Goal: Task Accomplishment & Management: Use online tool/utility

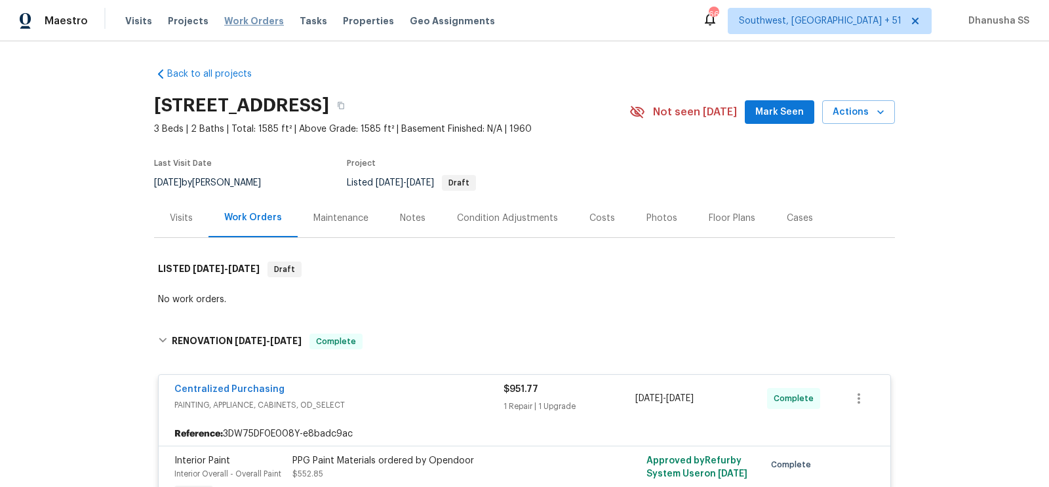
click at [235, 20] on span "Work Orders" at bounding box center [254, 20] width 60 height 13
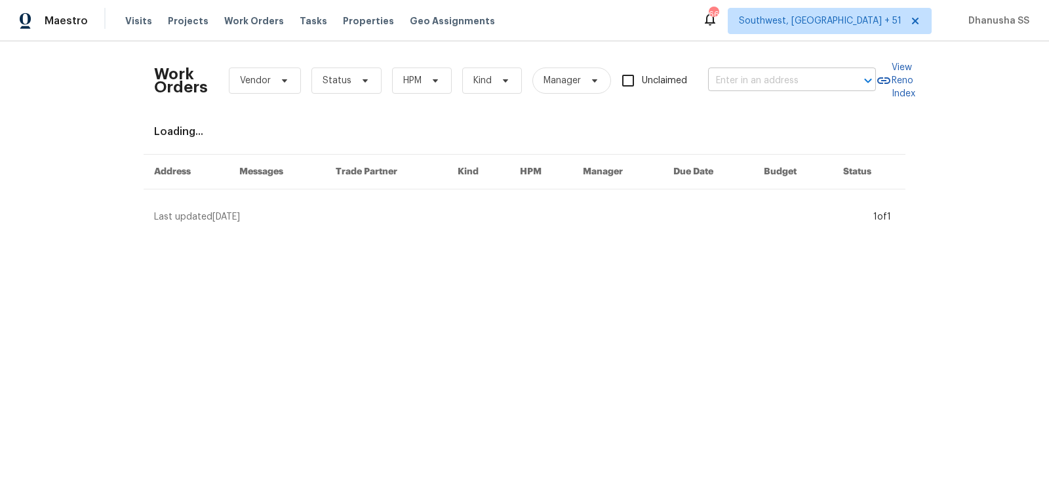
click at [744, 83] on input "text" at bounding box center [773, 81] width 131 height 20
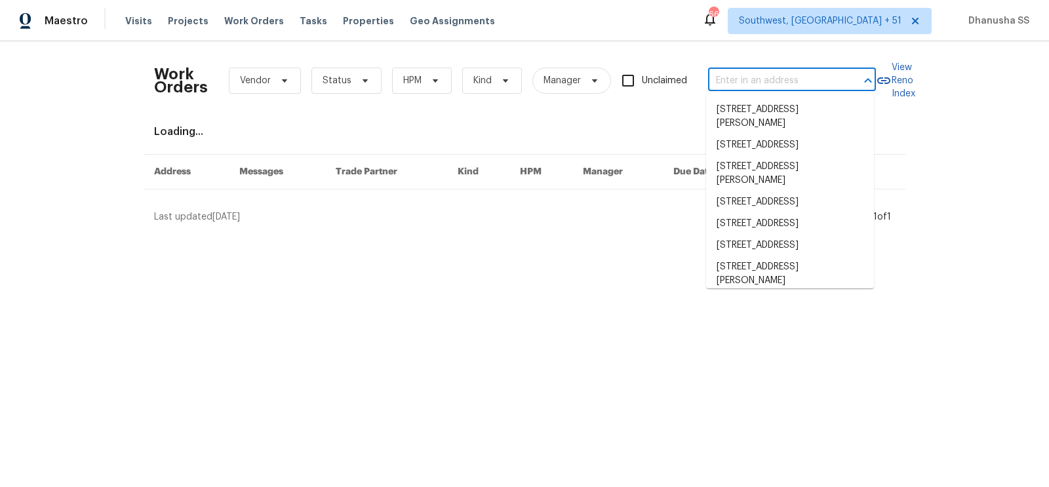
paste input "[STREET_ADDRESS][US_STATE]"
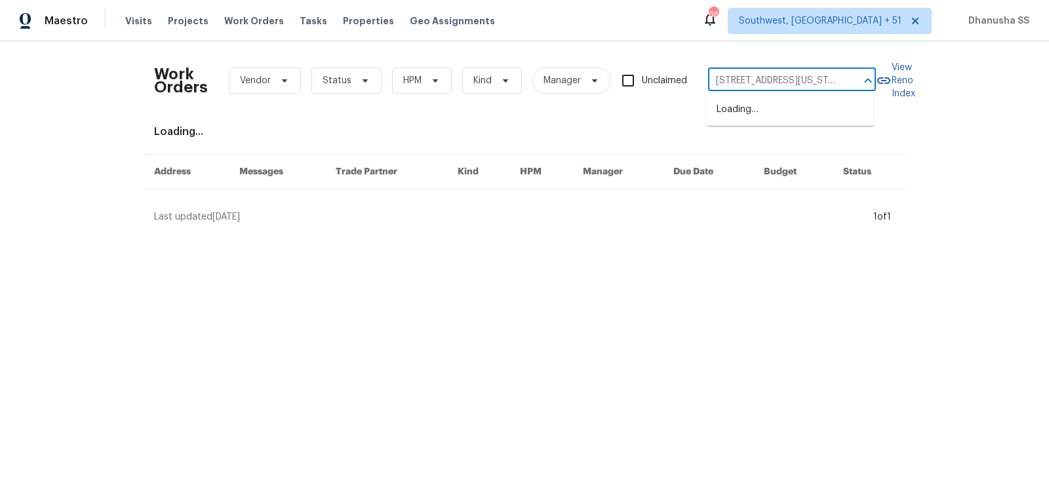
scroll to position [0, 31]
type input "[STREET_ADDRESS][US_STATE]"
click at [750, 114] on li "[STREET_ADDRESS][US_STATE]" at bounding box center [790, 110] width 168 height 22
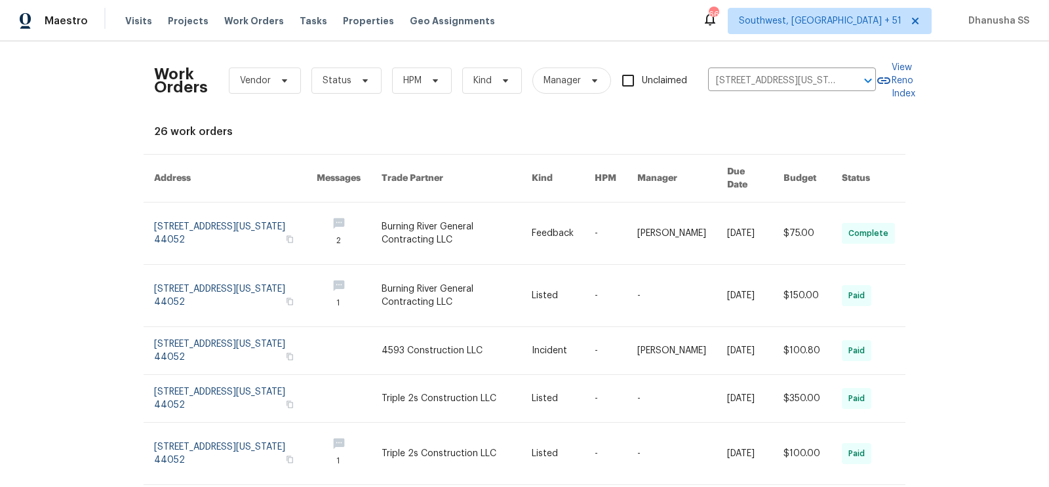
click at [473, 214] on link at bounding box center [457, 234] width 150 height 62
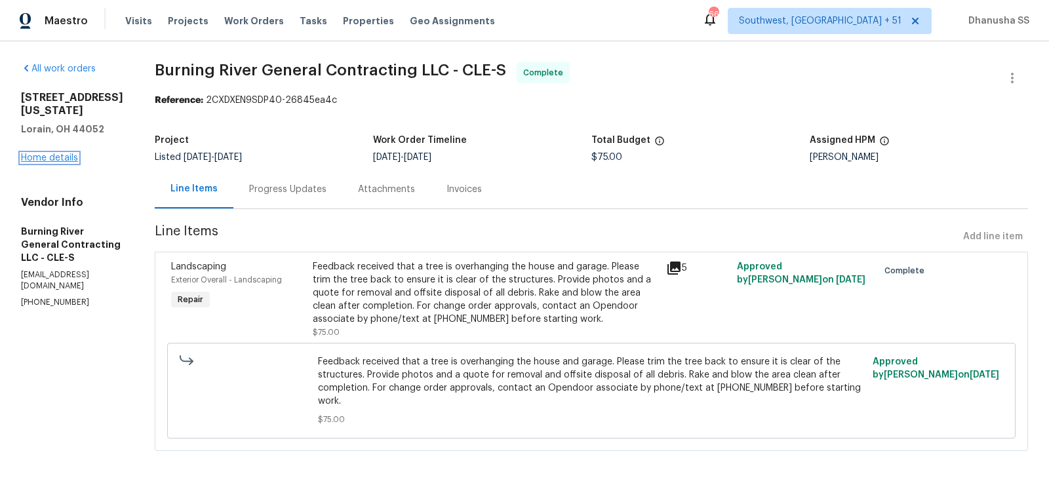
click at [52, 153] on link "Home details" at bounding box center [49, 157] width 57 height 9
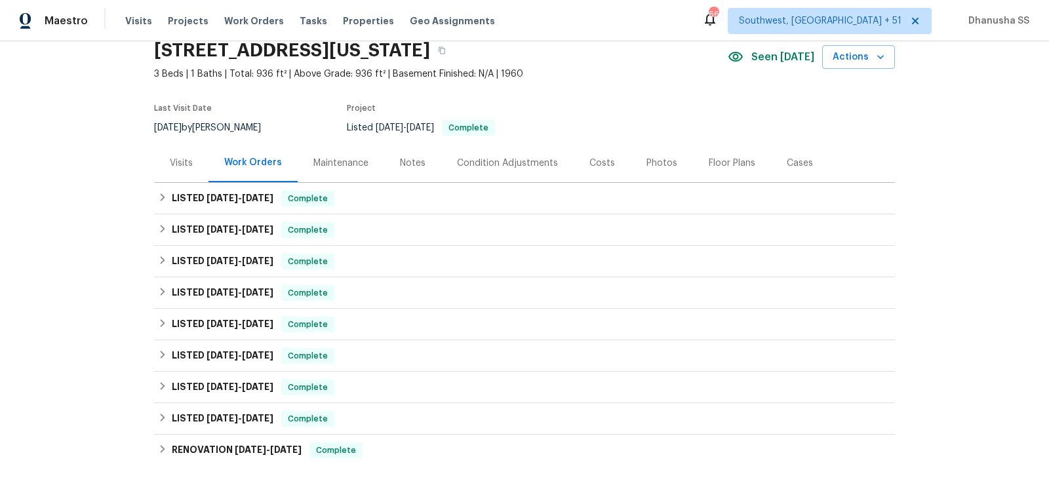
scroll to position [113, 0]
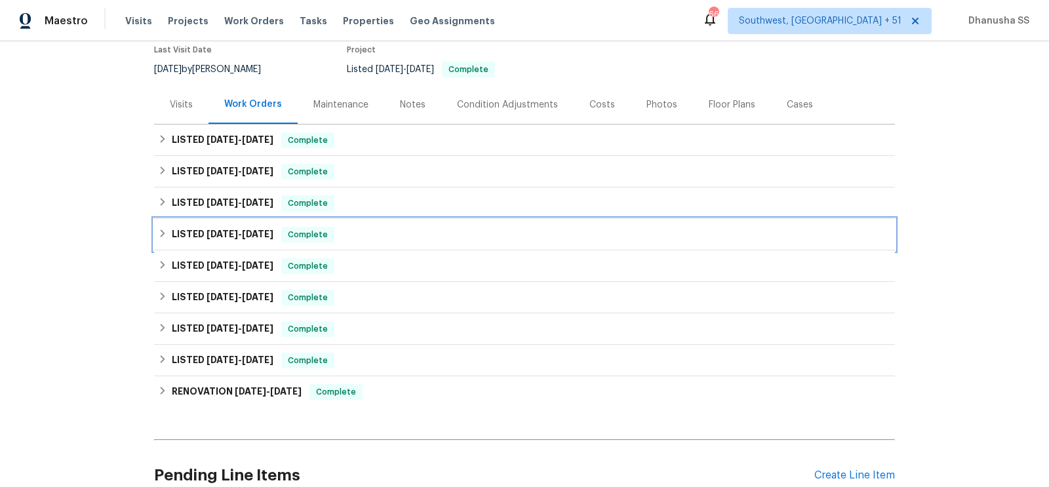
click at [391, 245] on div "LISTED [DATE] - [DATE] Complete" at bounding box center [524, 234] width 741 height 31
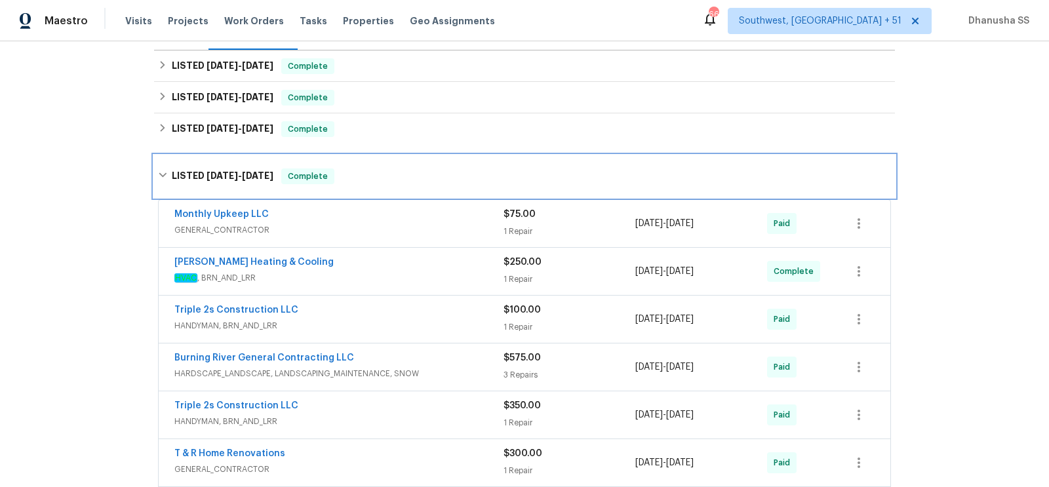
scroll to position [344, 0]
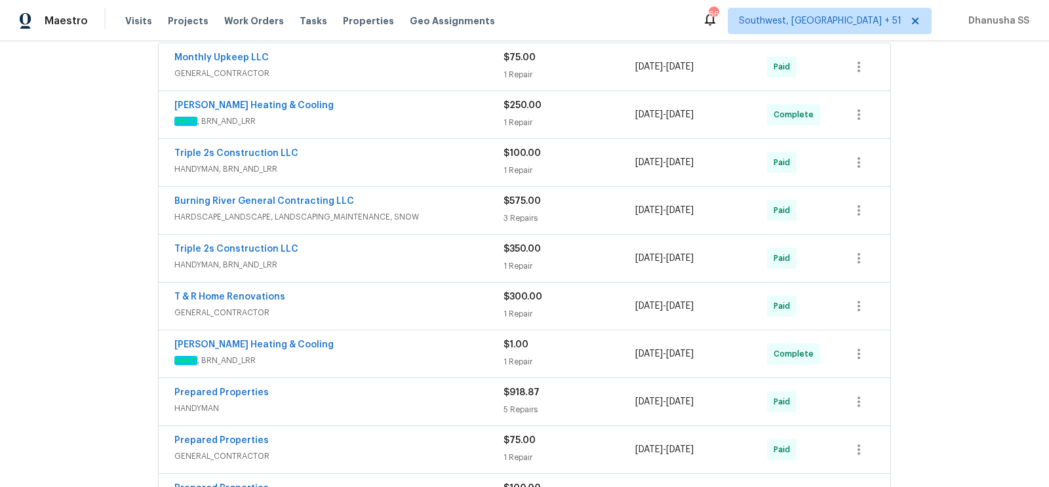
click at [436, 210] on span "HARDSCAPE_LANDSCAPE, LANDSCAPING_MAINTENANCE, SNOW" at bounding box center [338, 216] width 329 height 13
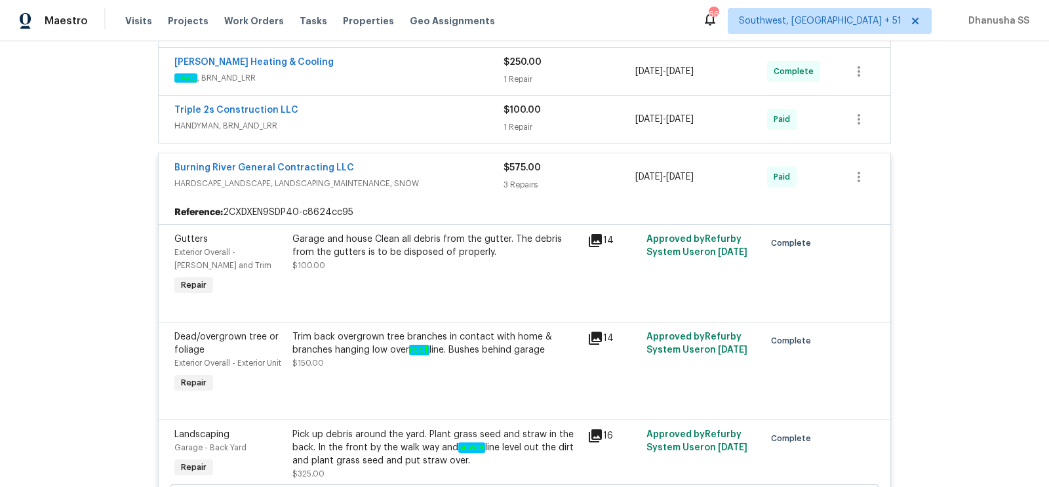
scroll to position [323, 0]
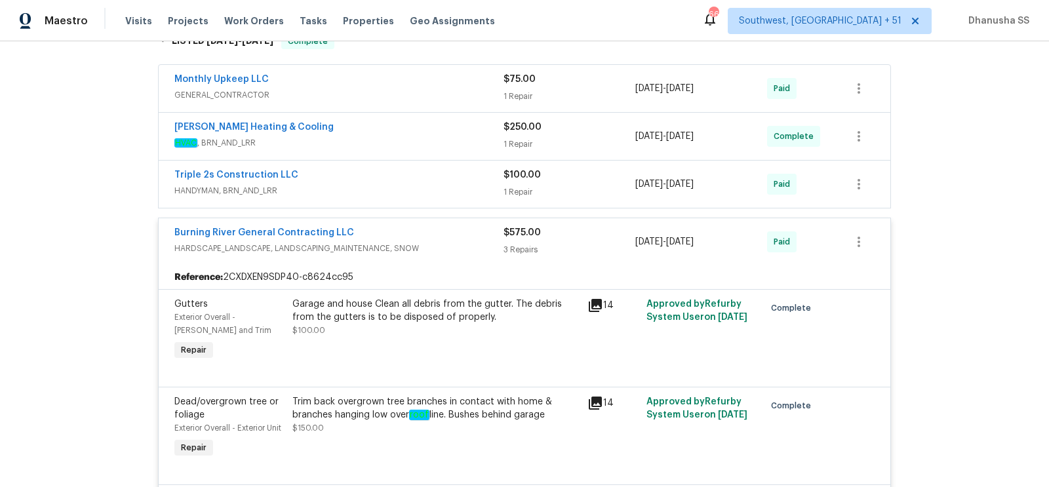
click at [445, 177] on div "Triple 2s Construction LLC" at bounding box center [338, 177] width 329 height 16
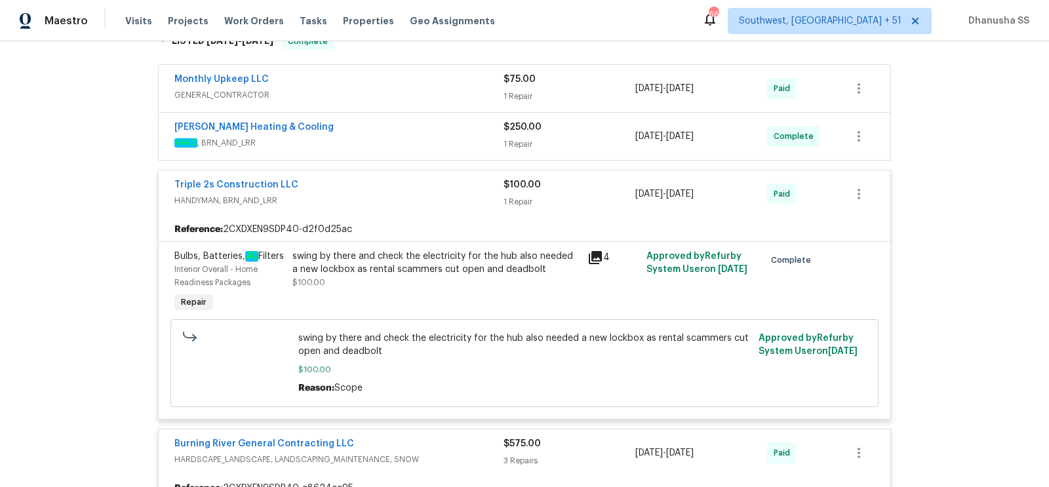
click at [452, 141] on span "HVAC , BRN_AND_LRR" at bounding box center [338, 142] width 329 height 13
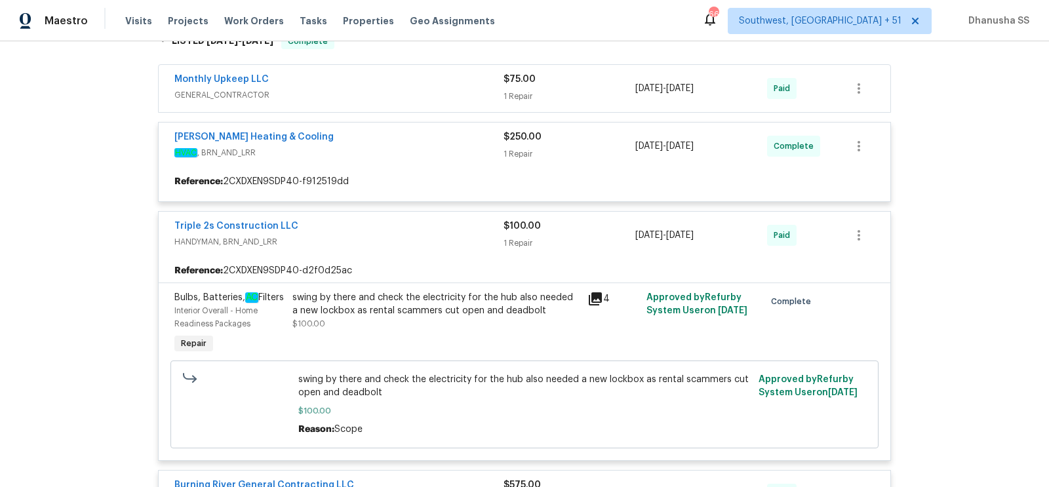
scroll to position [253, 0]
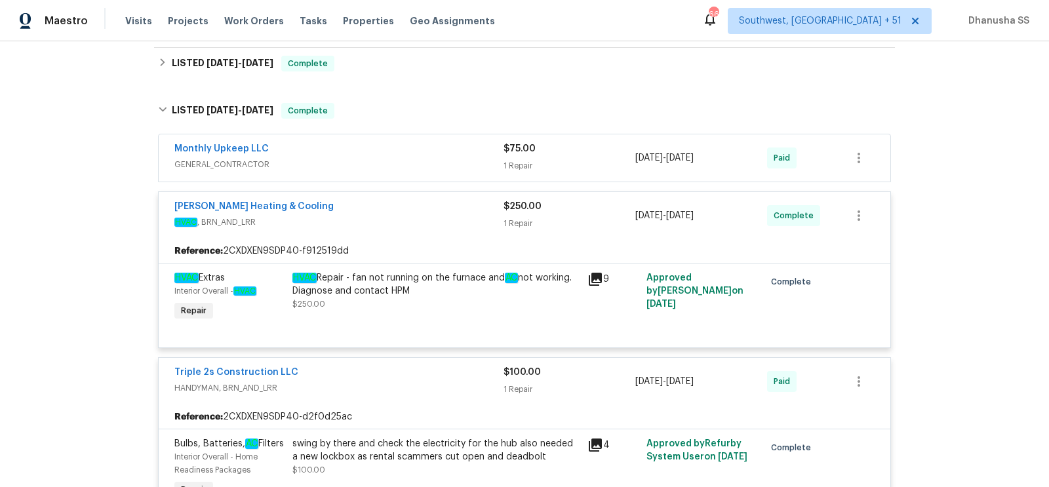
click at [449, 158] on span "GENERAL_CONTRACTOR" at bounding box center [338, 164] width 329 height 13
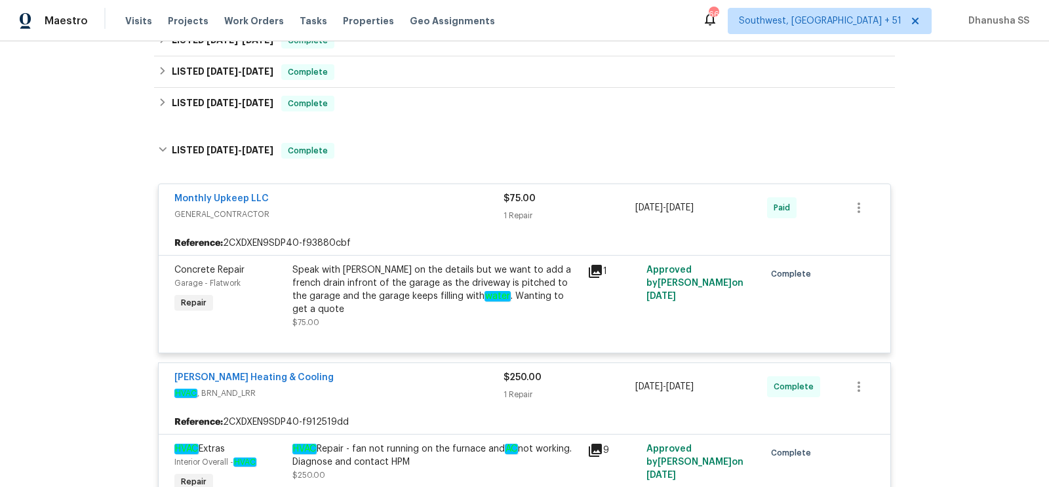
scroll to position [162, 0]
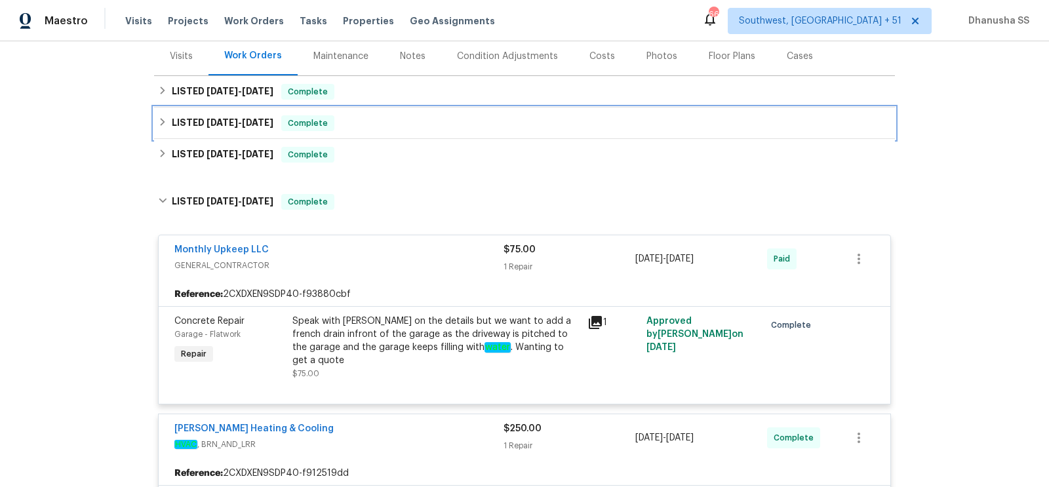
click at [381, 130] on div "LISTED [DATE] - [DATE] Complete" at bounding box center [524, 123] width 741 height 31
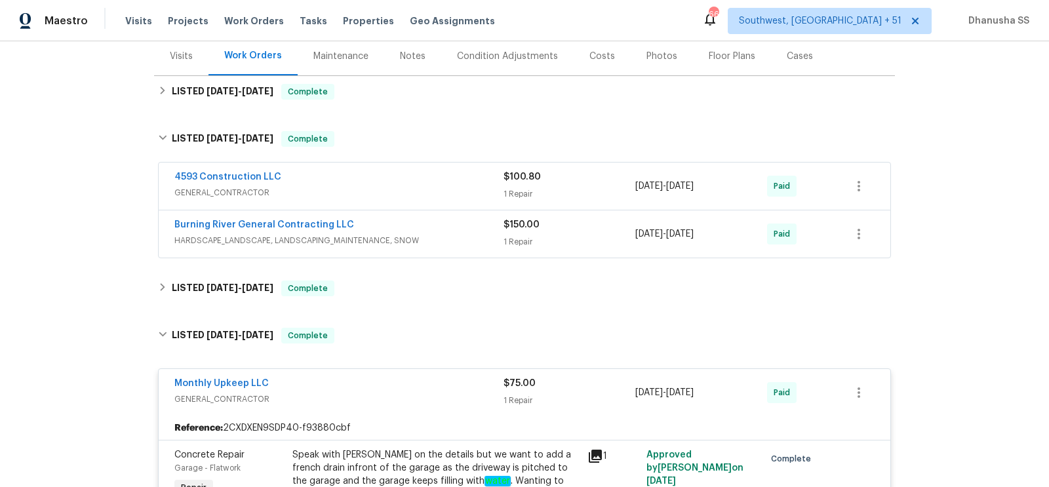
click at [446, 226] on div "Burning River General Contracting LLC" at bounding box center [338, 226] width 329 height 16
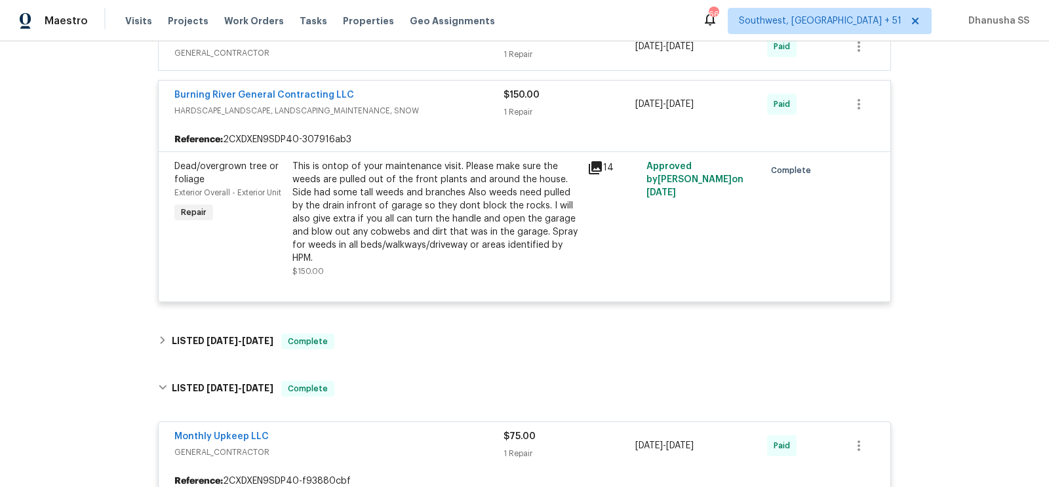
scroll to position [260, 0]
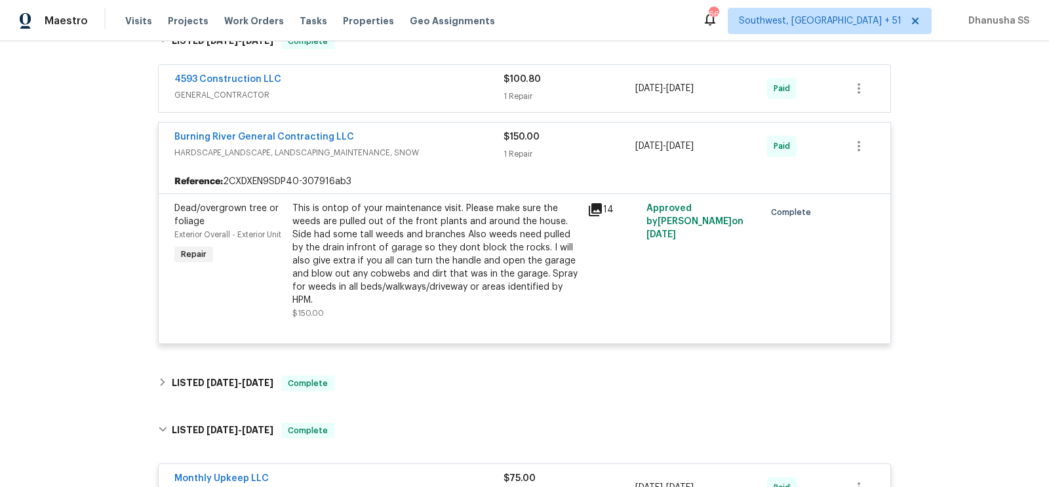
click at [454, 78] on div "4593 Construction LLC" at bounding box center [338, 81] width 329 height 16
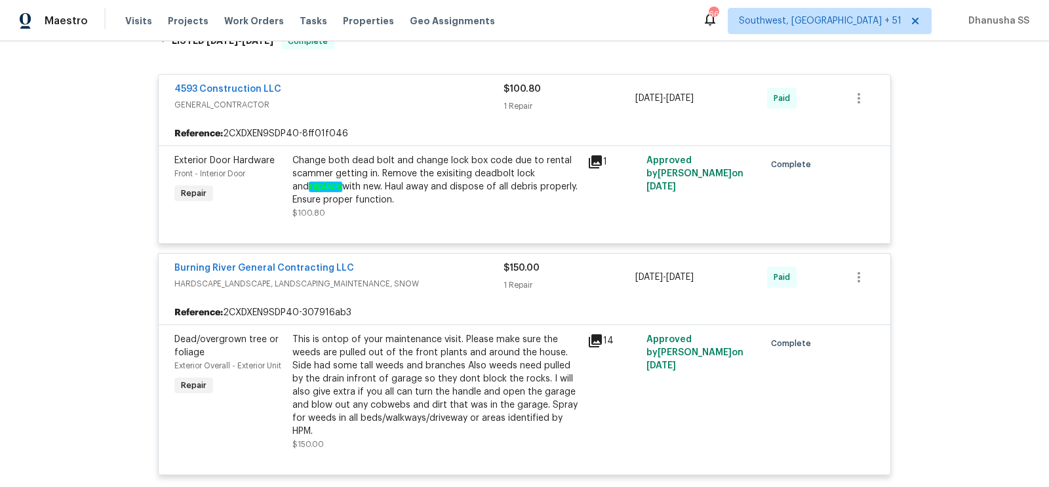
scroll to position [121, 0]
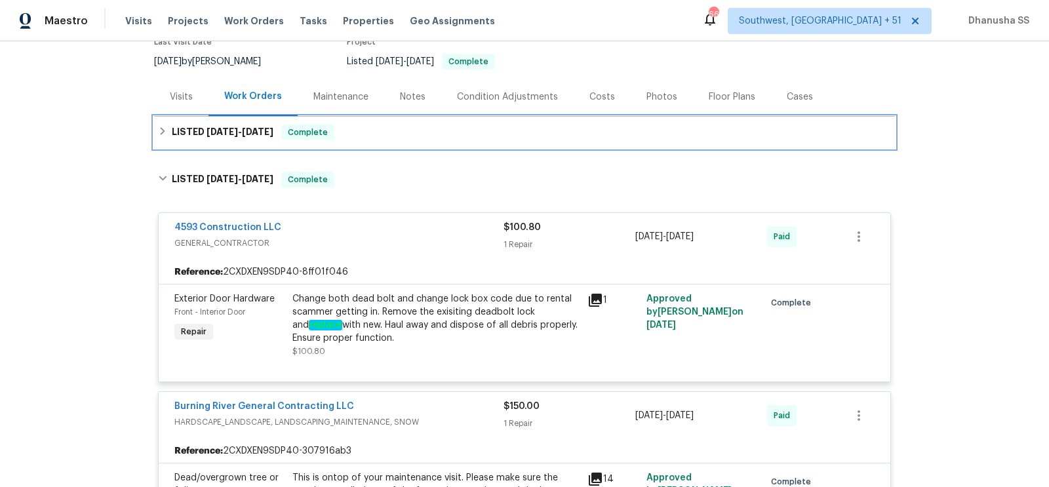
click at [393, 125] on div "LISTED [DATE] - [DATE] Complete" at bounding box center [524, 133] width 733 height 16
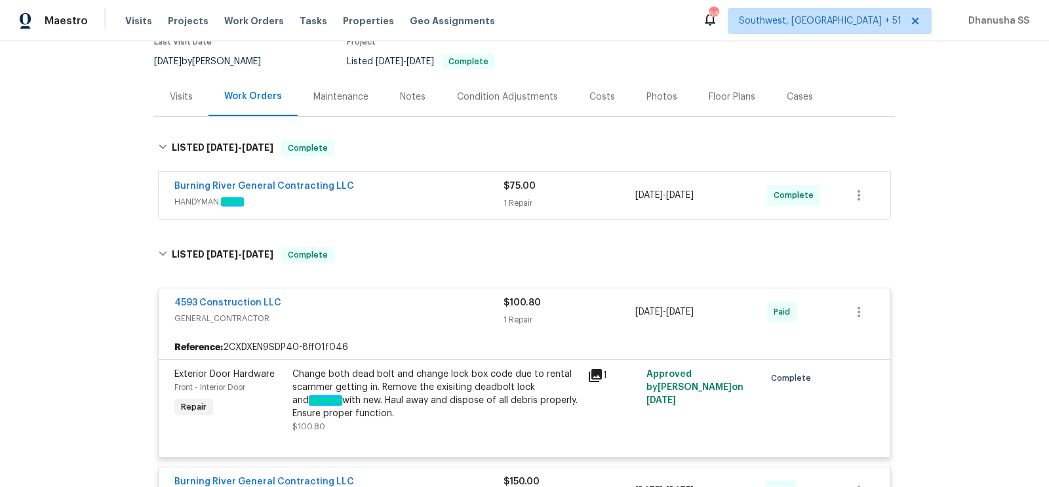
click at [448, 193] on div "Burning River General Contracting LLC" at bounding box center [338, 188] width 329 height 16
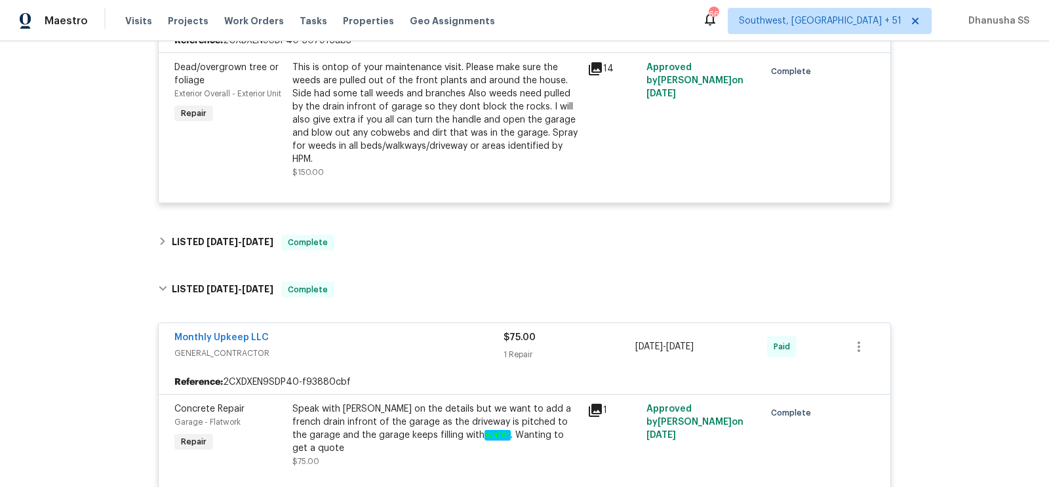
scroll to position [925, 0]
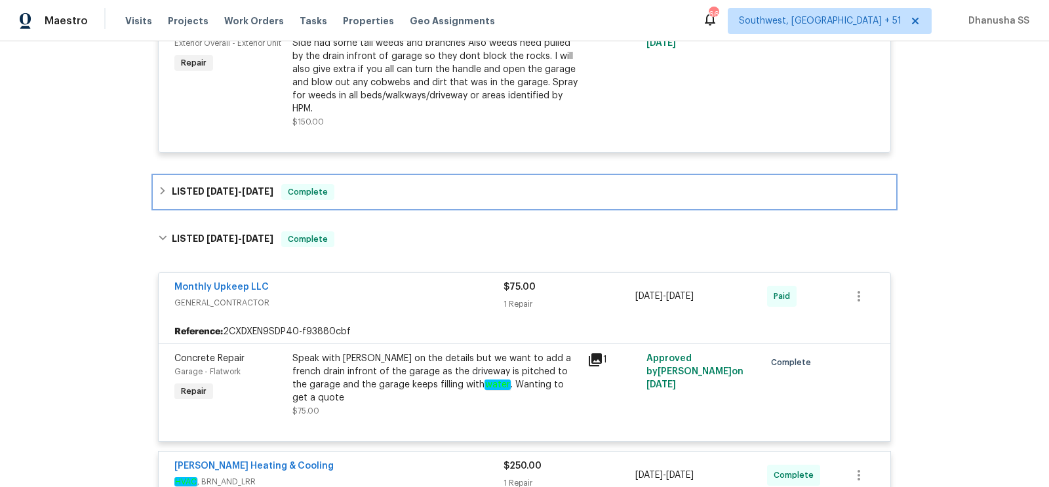
click at [423, 184] on div "LISTED [DATE] - [DATE] Complete" at bounding box center [524, 192] width 733 height 16
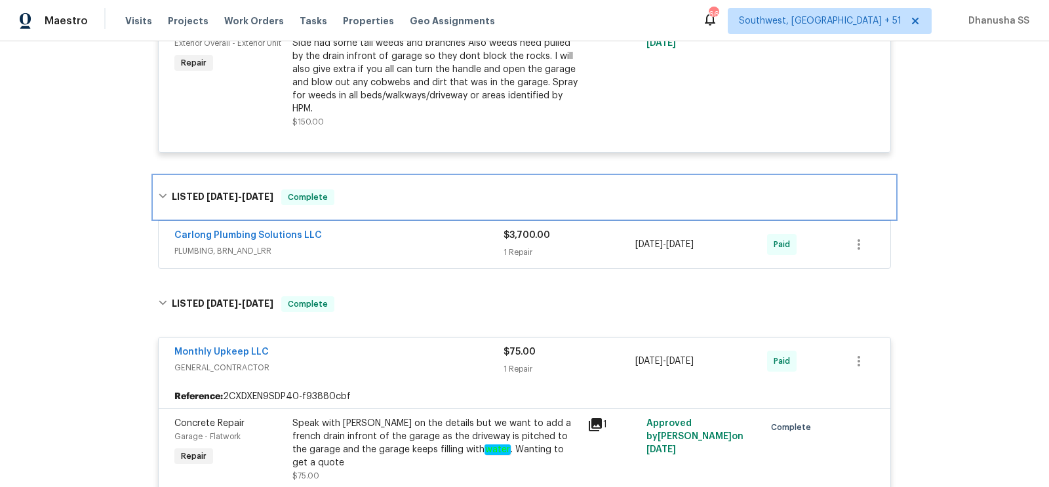
scroll to position [1025, 0]
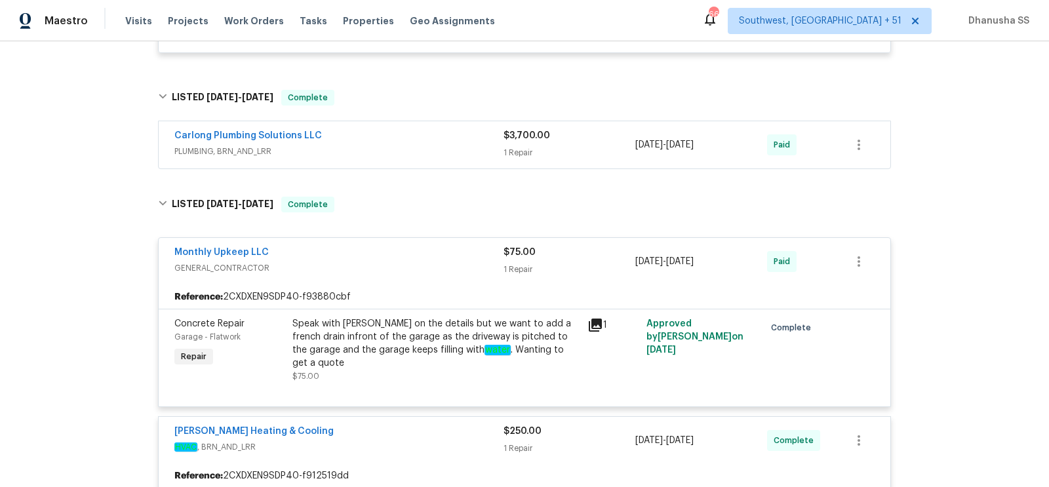
click at [416, 121] on div "Carlong Plumbing Solutions LLC PLUMBING, BRN_AND_LRR $3,700.00 1 Repair [DATE] …" at bounding box center [525, 144] width 732 height 47
click at [416, 129] on div "Carlong Plumbing Solutions LLC" at bounding box center [338, 137] width 329 height 16
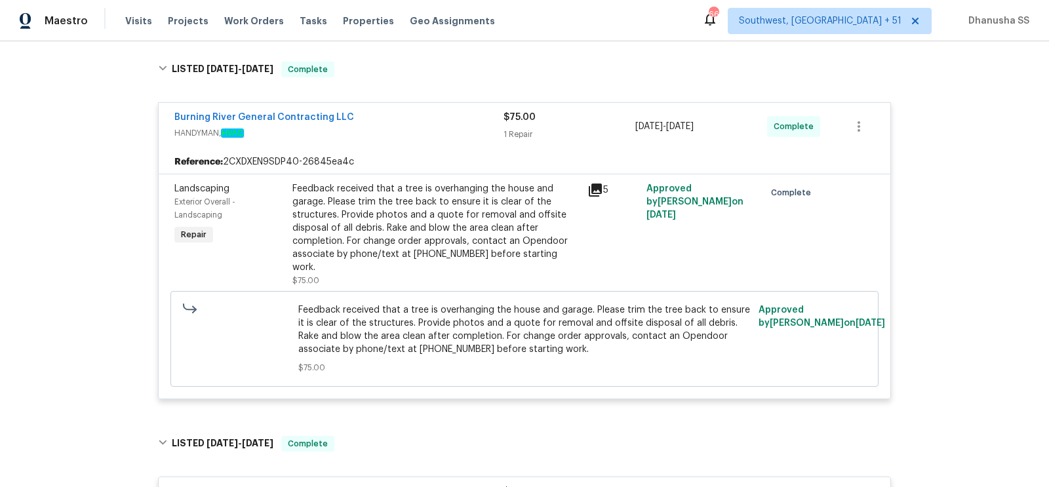
scroll to position [0, 0]
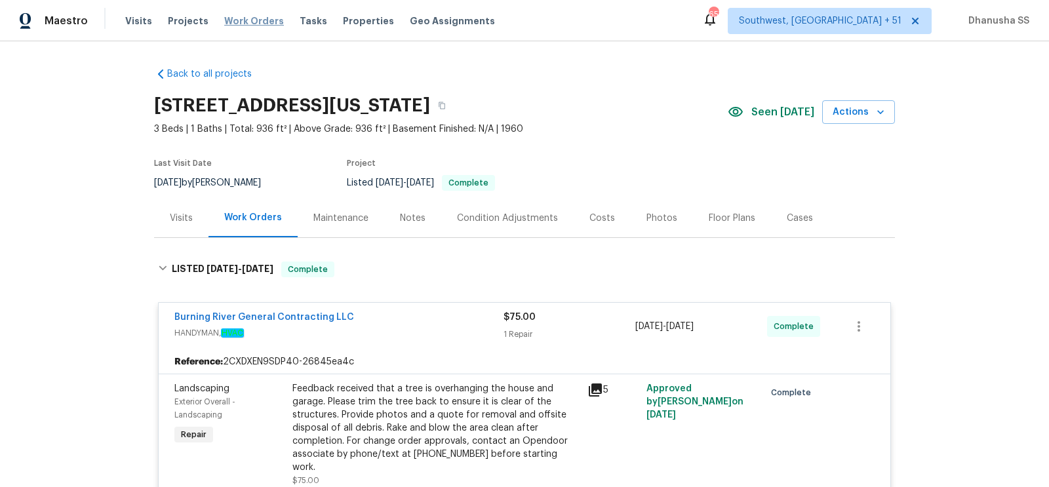
click at [235, 16] on span "Work Orders" at bounding box center [254, 20] width 60 height 13
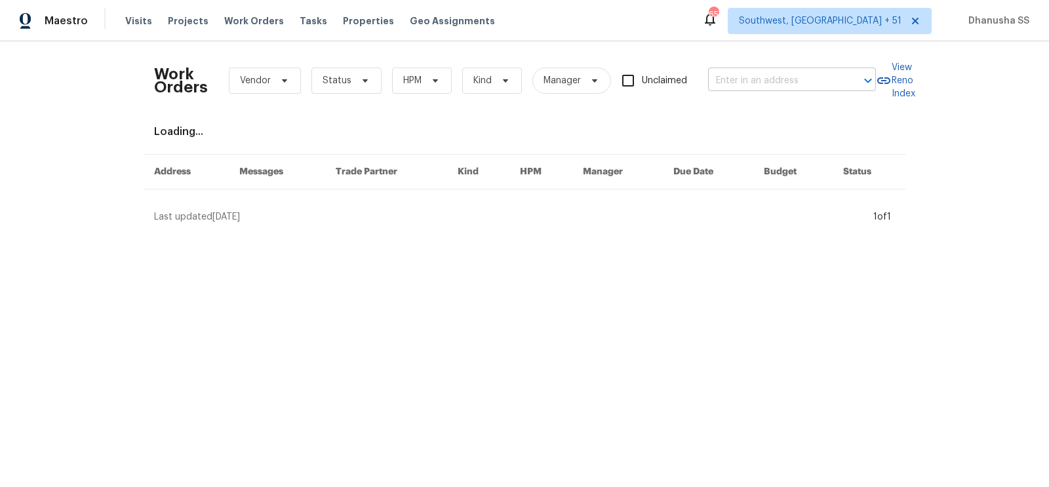
click at [799, 73] on input "text" at bounding box center [773, 81] width 131 height 20
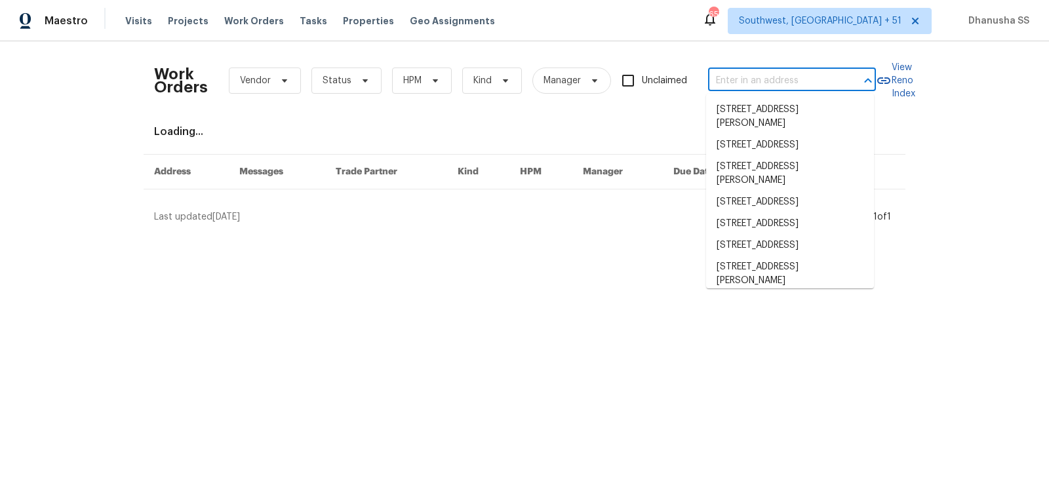
paste input "[STREET_ADDRESS][PERSON_NAME]"
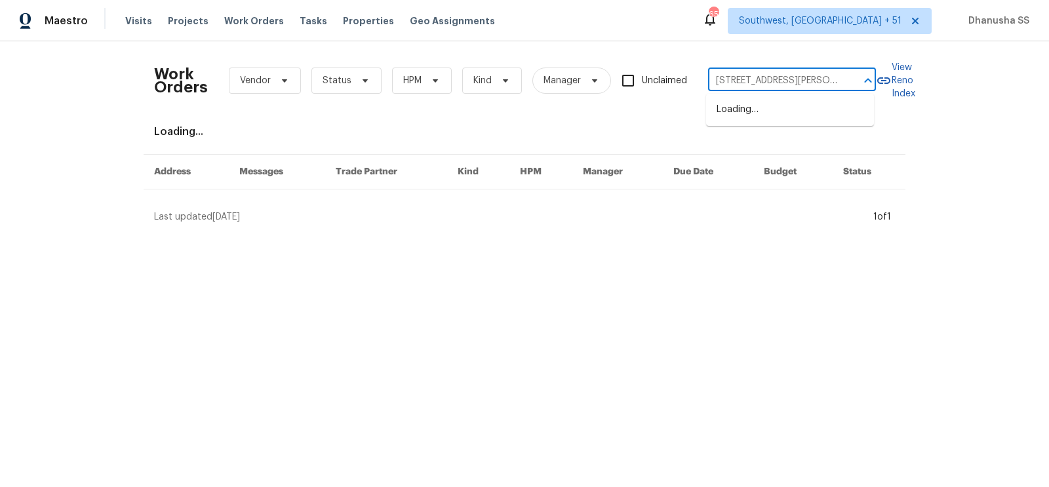
scroll to position [0, 24]
type input "[STREET_ADDRESS][PERSON_NAME]"
click at [780, 114] on li "[STREET_ADDRESS][PERSON_NAME]" at bounding box center [790, 116] width 168 height 35
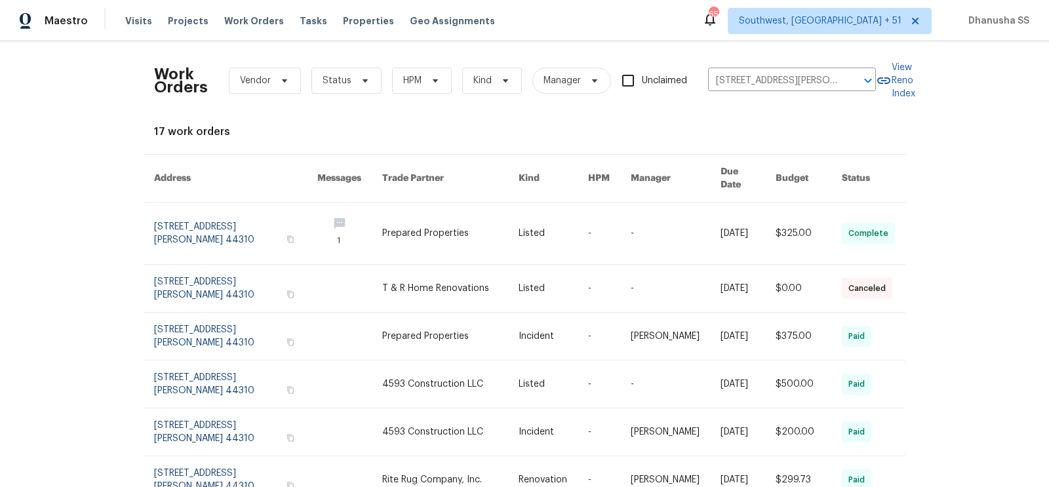
click at [564, 203] on link at bounding box center [554, 234] width 70 height 62
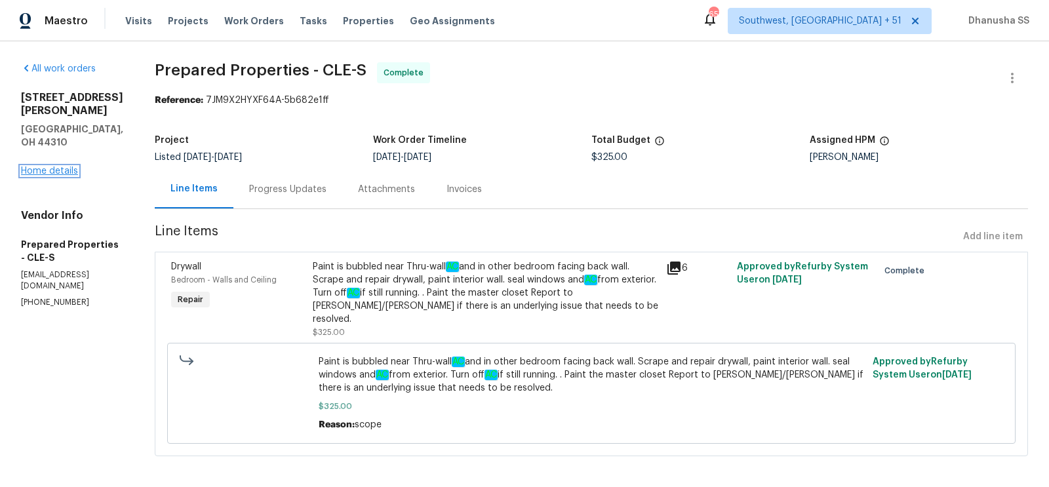
click at [49, 167] on link "Home details" at bounding box center [49, 171] width 57 height 9
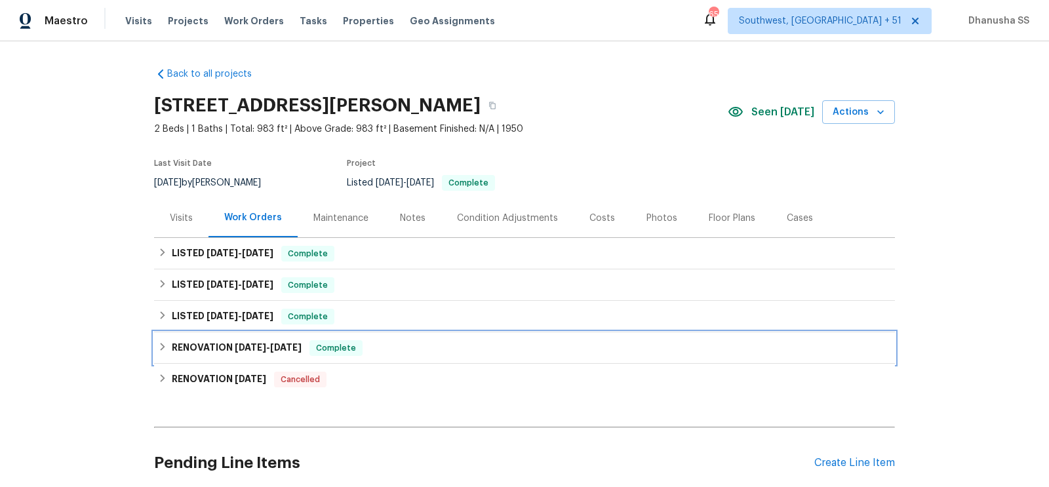
click at [418, 336] on div "RENOVATION [DATE] - [DATE] Complete" at bounding box center [524, 347] width 741 height 31
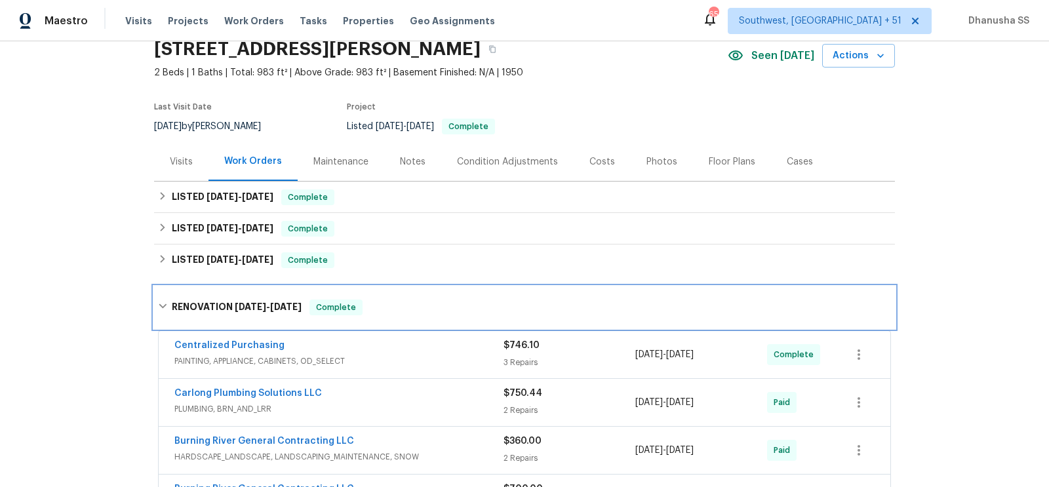
scroll to position [136, 0]
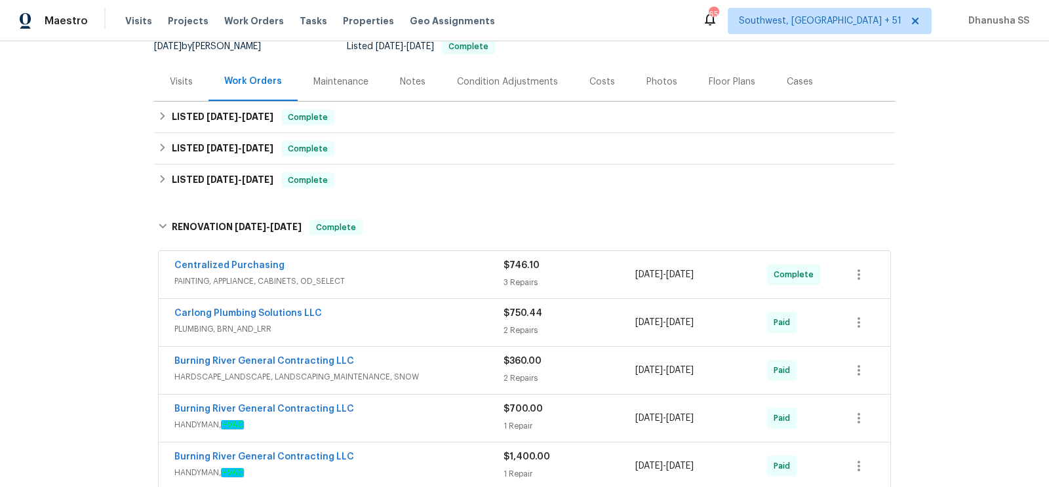
click at [466, 284] on span "PAINTING, APPLIANCE, CABINETS, OD_SELECT" at bounding box center [338, 281] width 329 height 13
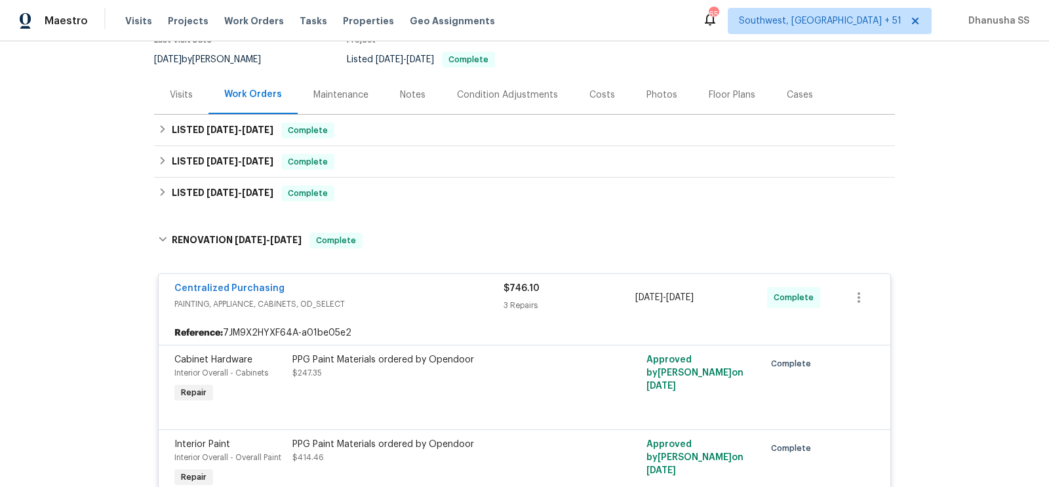
scroll to position [579, 0]
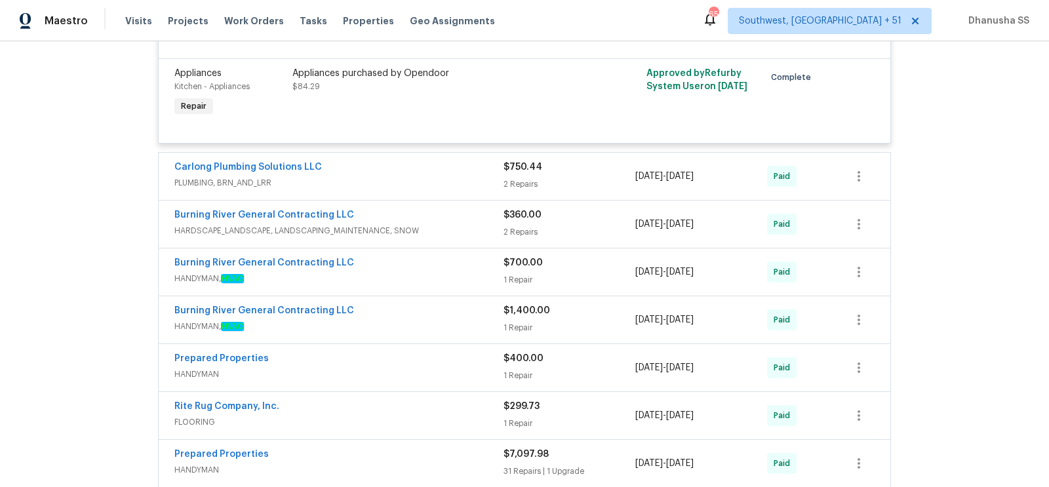
click at [414, 201] on div "Burning River General Contracting LLC HARDSCAPE_LANDSCAPE, LANDSCAPING_MAINTENA…" at bounding box center [525, 224] width 732 height 47
click at [411, 226] on span "HARDSCAPE_LANDSCAPE, LANDSCAPING_MAINTENANCE, SNOW" at bounding box center [338, 230] width 329 height 13
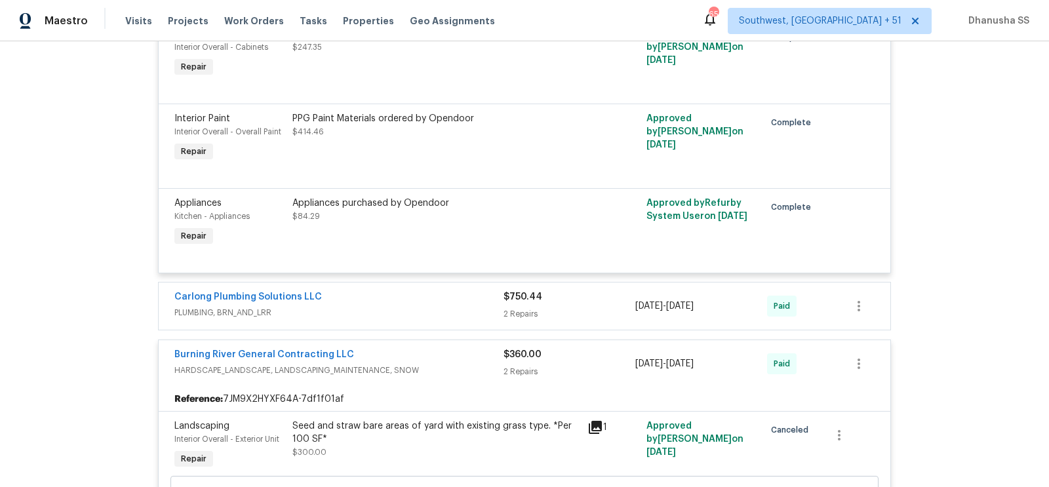
scroll to position [445, 0]
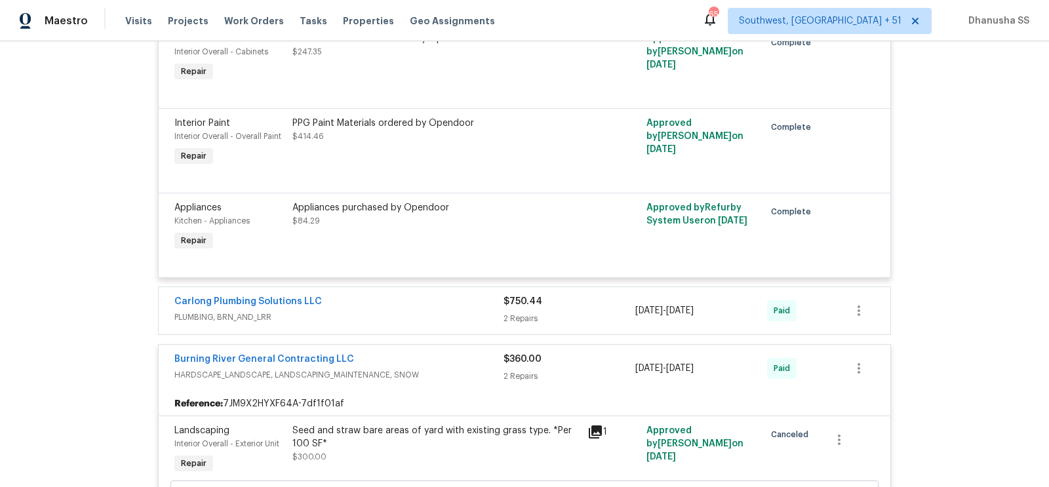
click at [414, 291] on div "Carlong Plumbing Solutions LLC PLUMBING, BRN_AND_LRR $750.44 2 Repairs [DATE] -…" at bounding box center [525, 310] width 732 height 47
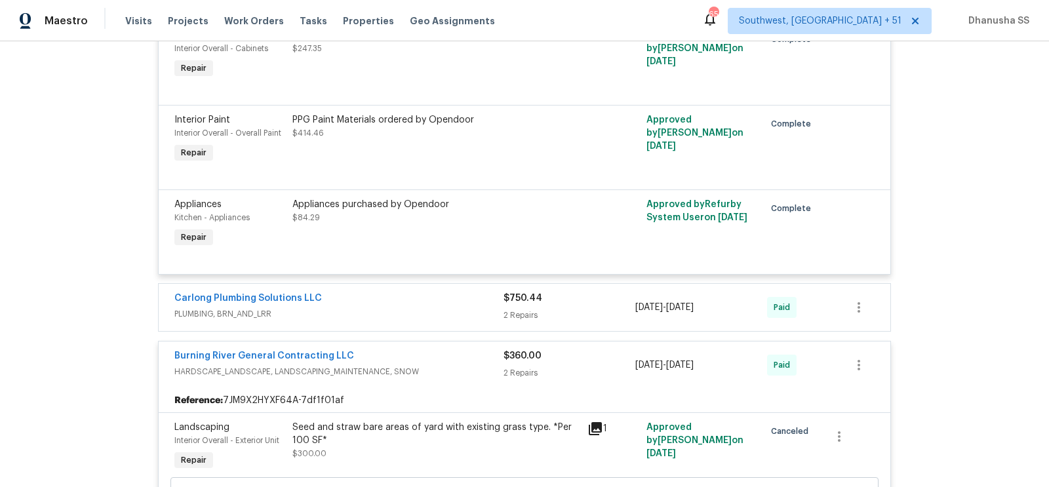
click at [431, 294] on div "Carlong Plumbing Solutions LLC" at bounding box center [338, 300] width 329 height 16
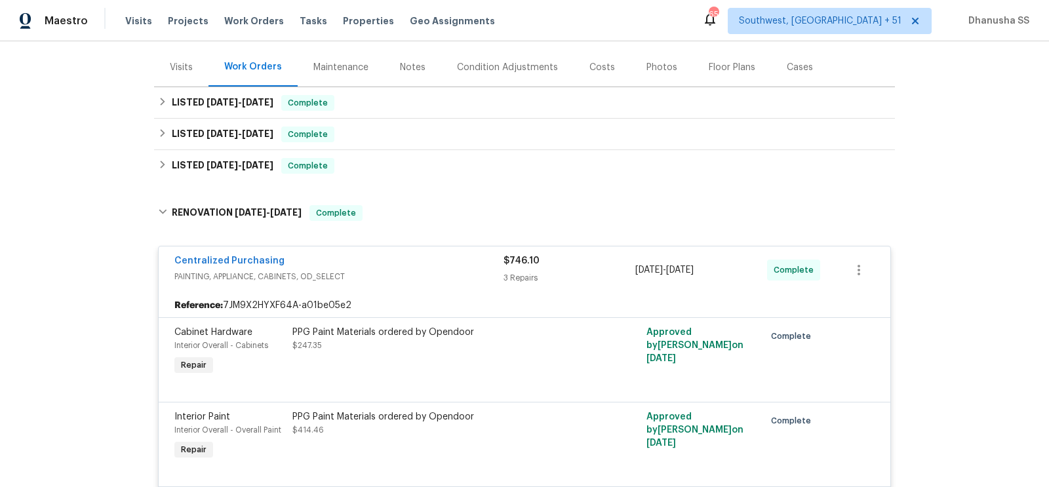
scroll to position [77, 0]
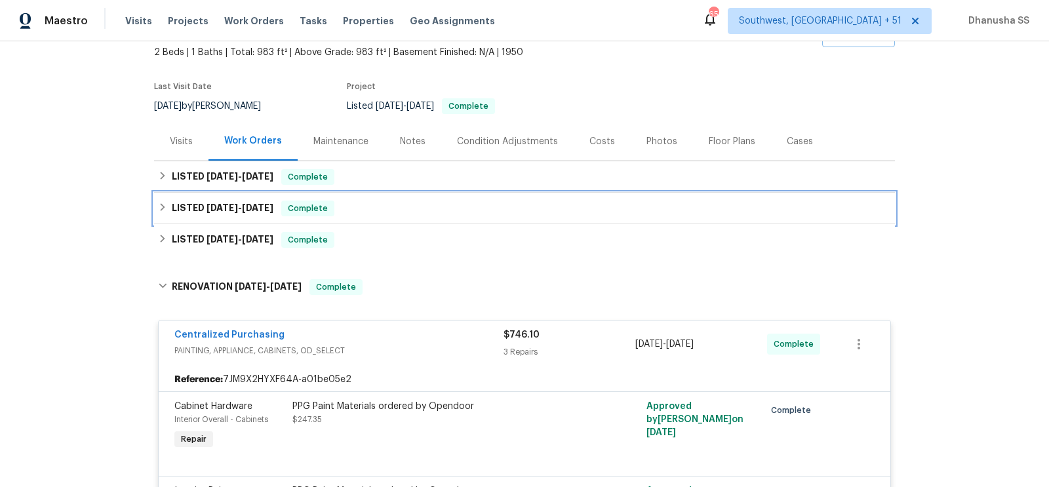
click at [388, 212] on div "LISTED [DATE] - [DATE] Complete" at bounding box center [524, 209] width 733 height 16
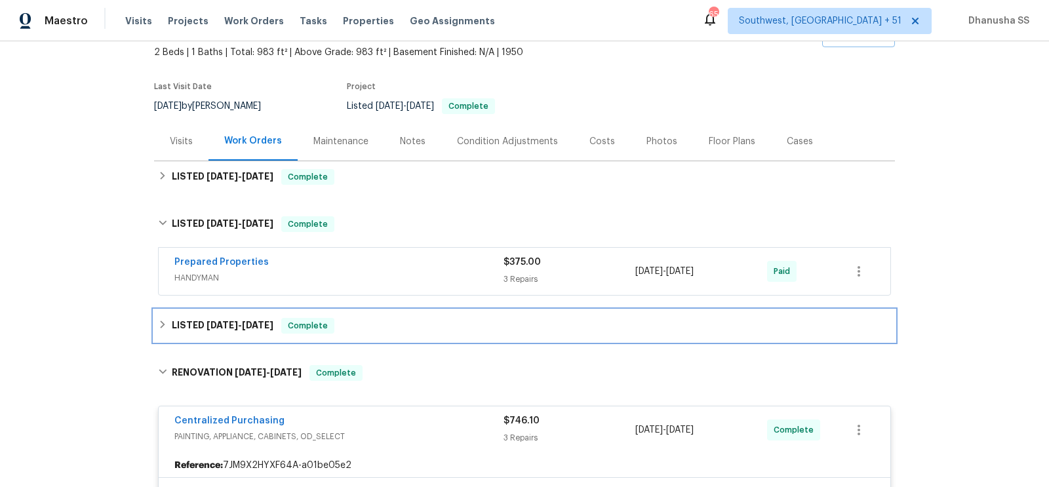
click at [386, 334] on div "LISTED [DATE] - [DATE] Complete" at bounding box center [524, 325] width 741 height 31
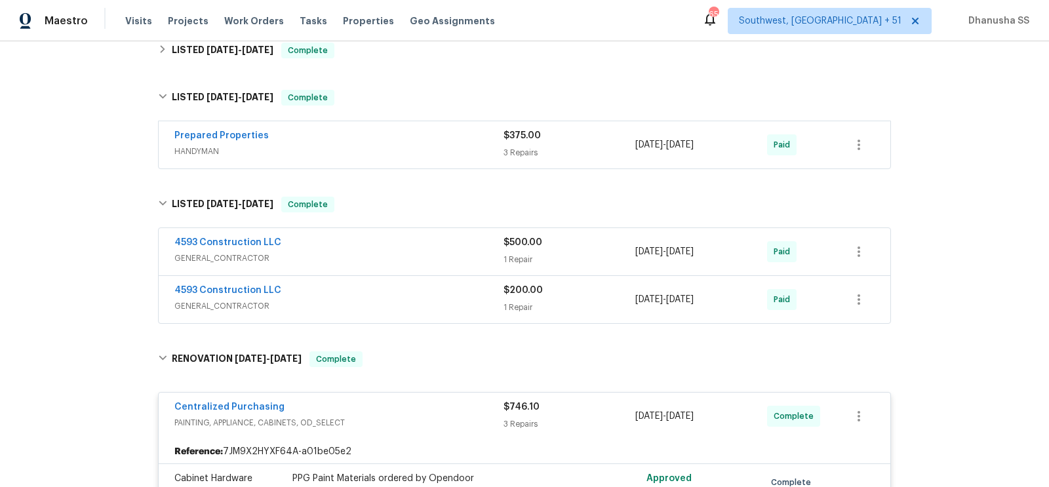
click at [445, 301] on span "GENERAL_CONTRACTOR" at bounding box center [338, 306] width 329 height 13
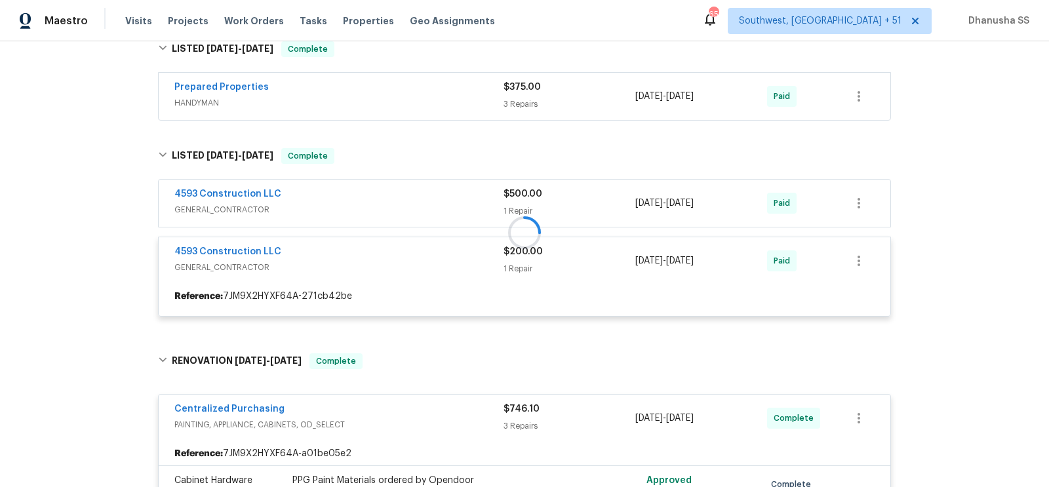
scroll to position [285, 0]
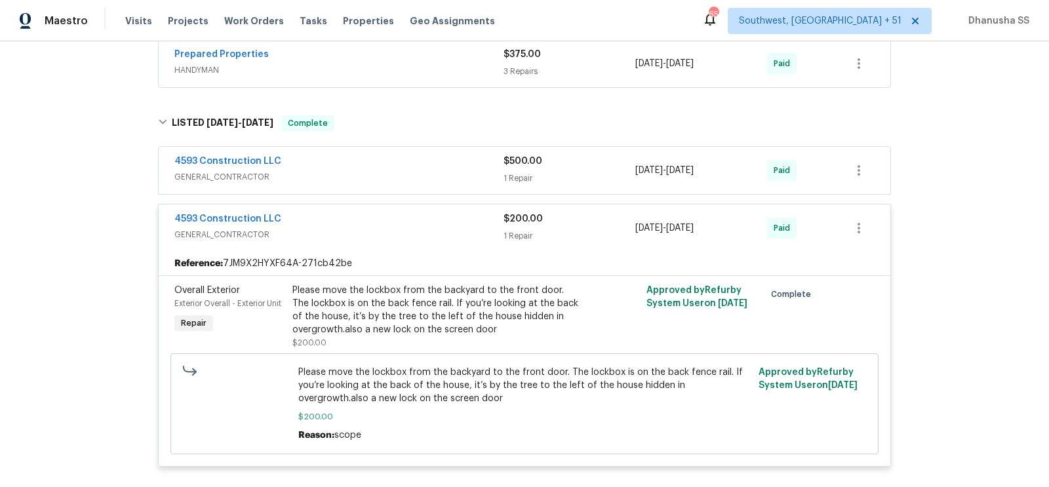
click at [401, 173] on span "GENERAL_CONTRACTOR" at bounding box center [338, 176] width 329 height 13
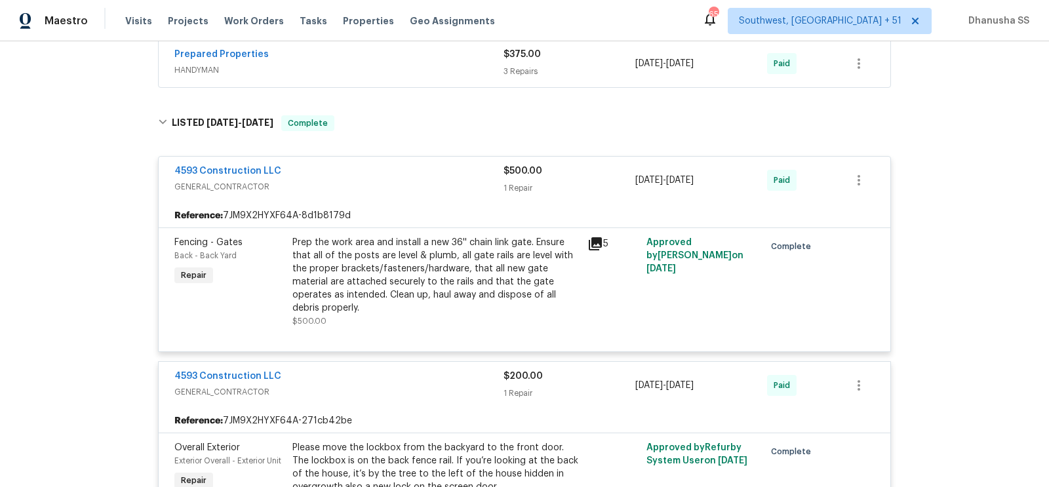
scroll to position [267, 0]
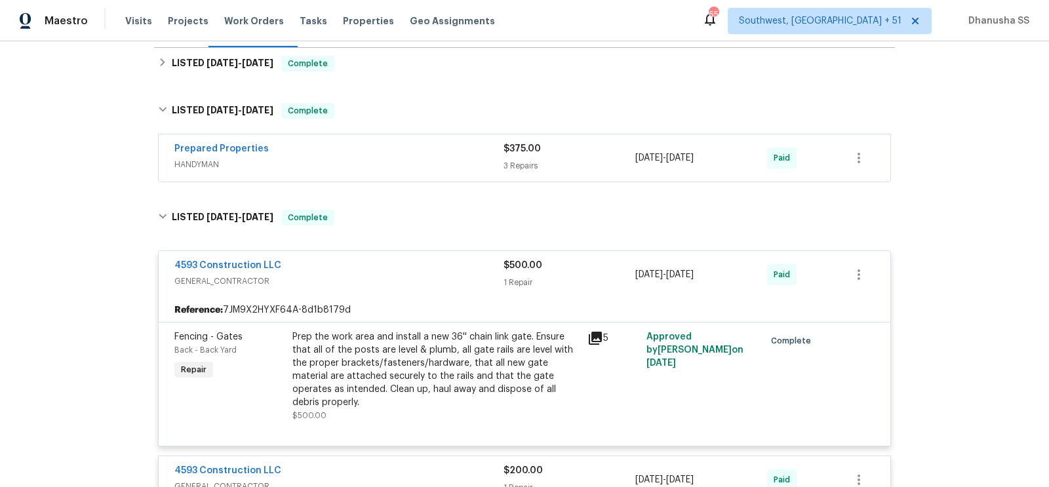
click at [420, 159] on span "HANDYMAN" at bounding box center [338, 164] width 329 height 13
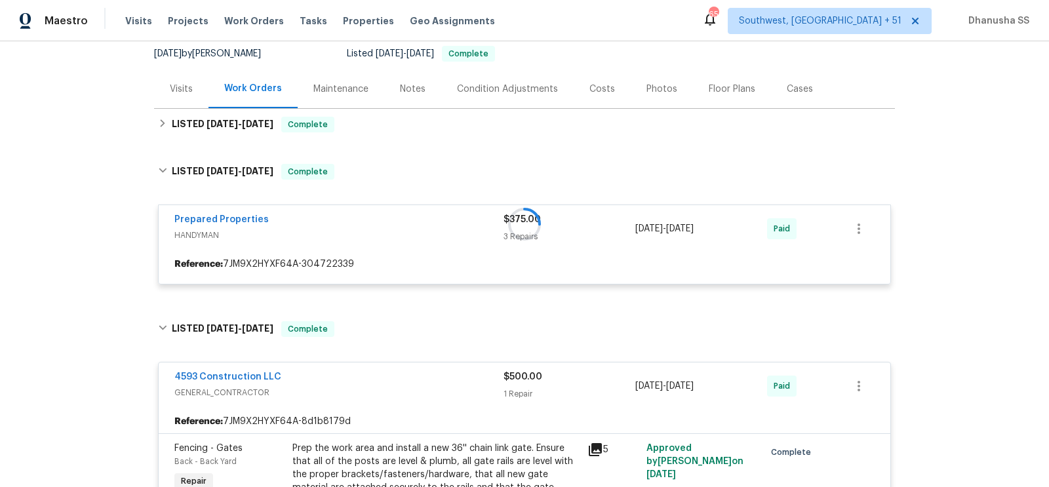
scroll to position [110, 0]
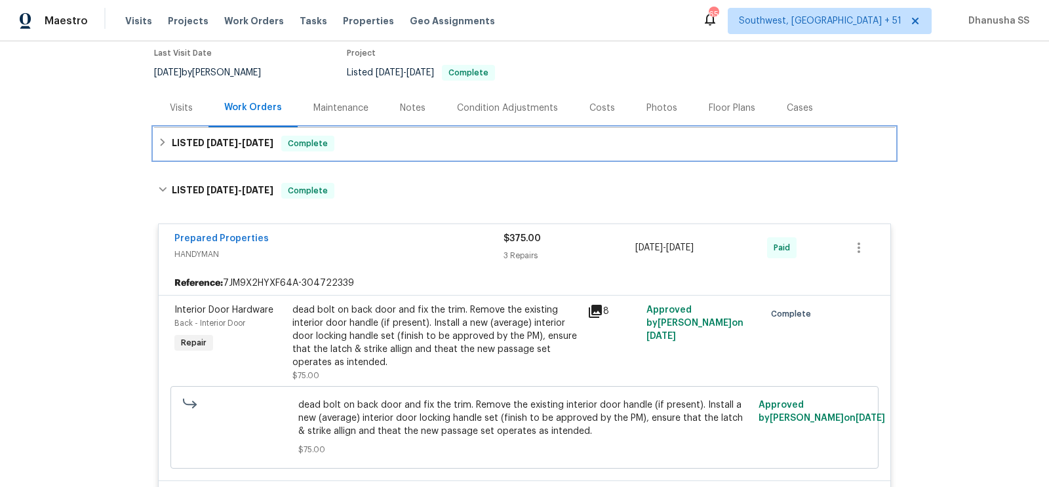
click at [396, 144] on div "LISTED [DATE] - [DATE] Complete" at bounding box center [524, 144] width 733 height 16
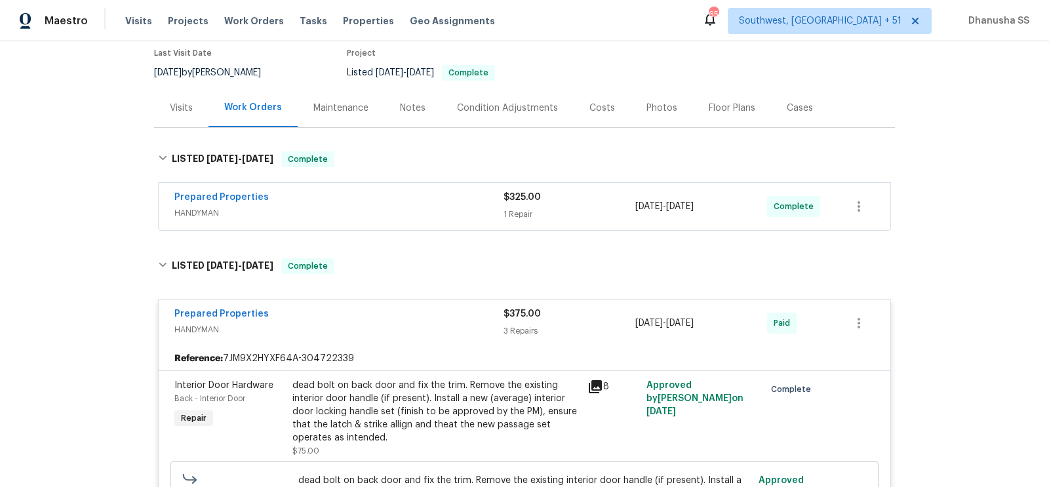
click at [448, 220] on div "Prepared Properties HANDYMAN" at bounding box center [338, 206] width 329 height 31
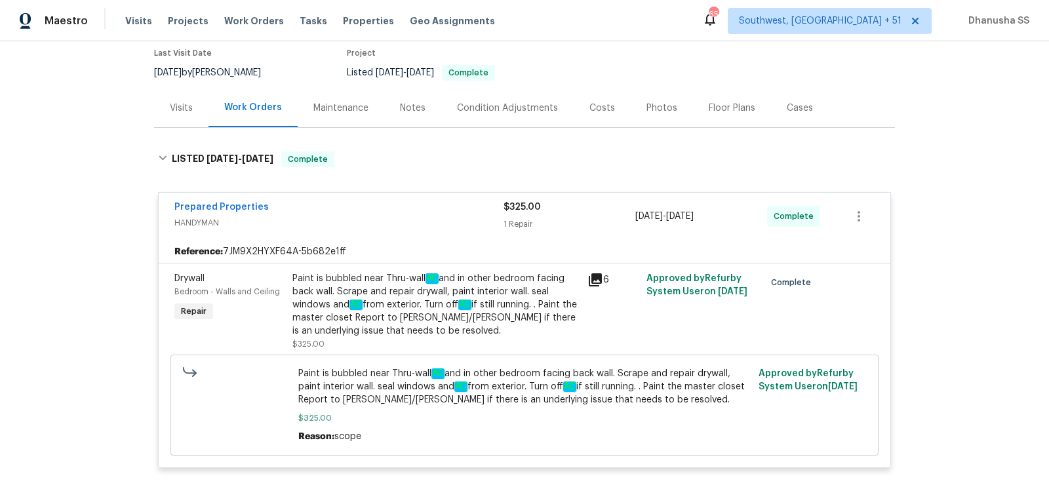
click at [356, 310] on div "Paint is bubbled near Thru-wall AC and in other bedroom facing back wall. Scrap…" at bounding box center [435, 305] width 287 height 66
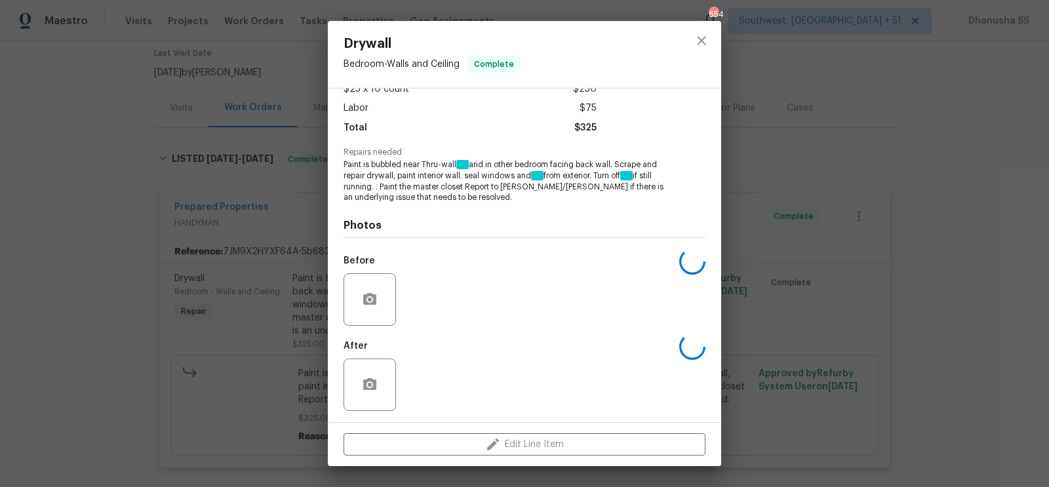
scroll to position [84, 0]
click at [422, 368] on img at bounding box center [427, 383] width 52 height 52
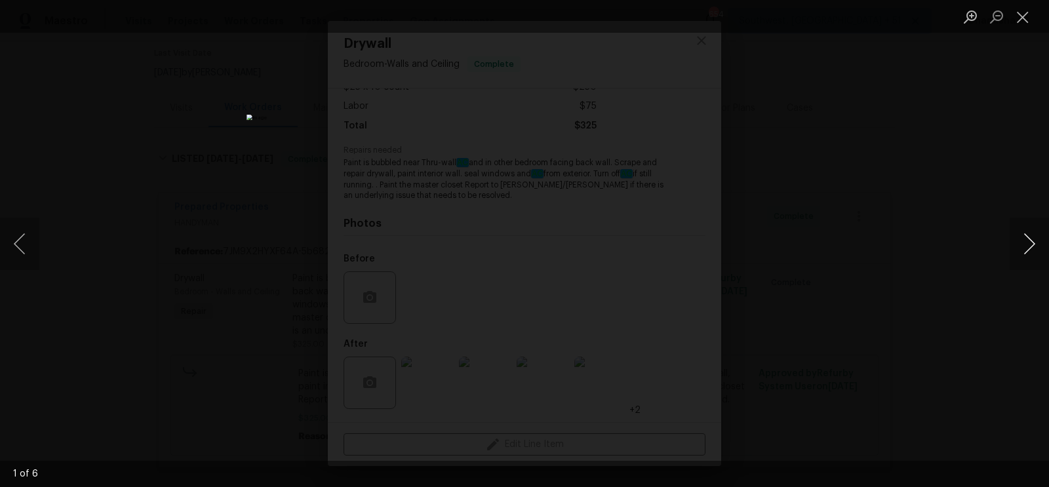
click at [1024, 249] on button "Next image" at bounding box center [1029, 244] width 39 height 52
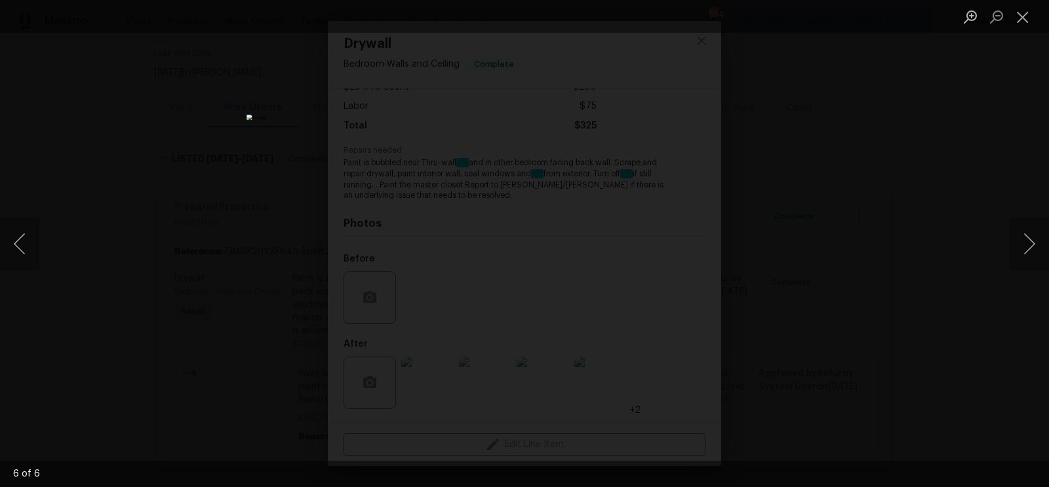
click at [926, 233] on div "Lightbox" at bounding box center [524, 243] width 1049 height 487
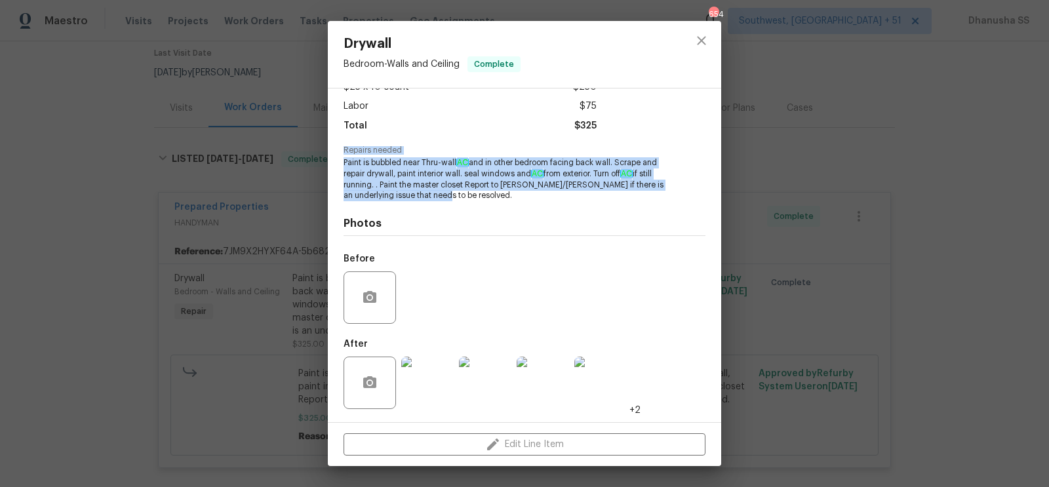
drag, startPoint x: 340, startPoint y: 154, endPoint x: 578, endPoint y: 195, distance: 242.1
click at [578, 195] on div "Vendor Prepared Properties Account Category Repairs Cost $25 x 10 count $250 La…" at bounding box center [524, 256] width 393 height 334
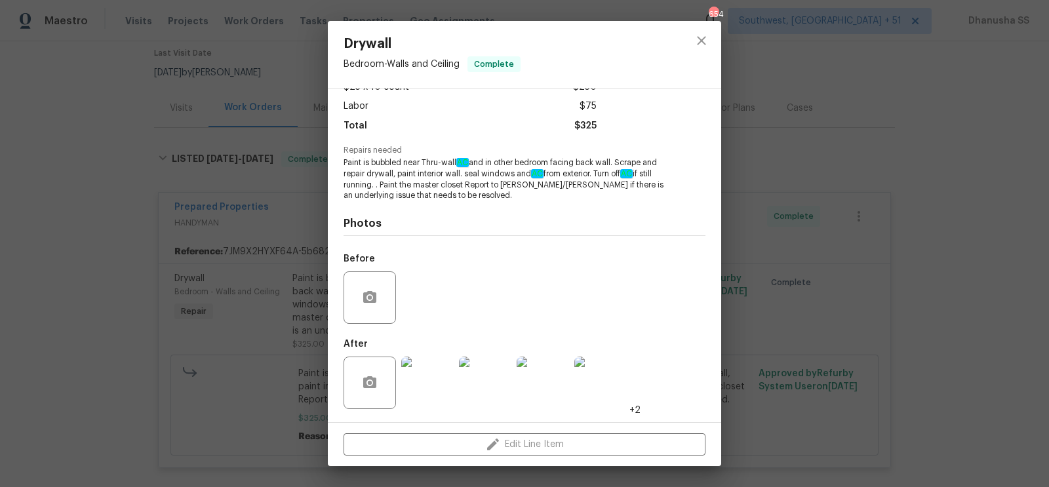
click at [576, 236] on div at bounding box center [525, 235] width 362 height 1
click at [431, 371] on img at bounding box center [427, 383] width 52 height 52
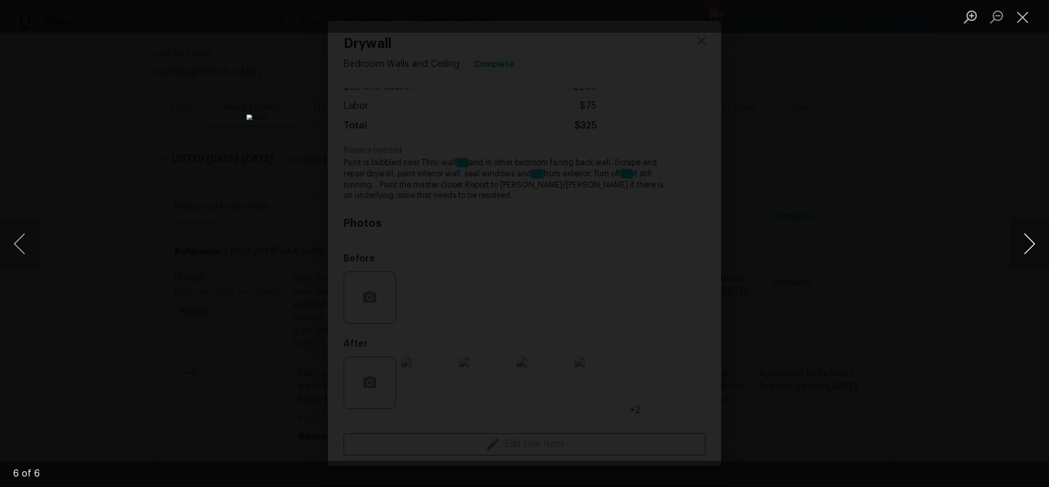
click at [1037, 255] on button "Next image" at bounding box center [1029, 244] width 39 height 52
click at [1037, 234] on button "Next image" at bounding box center [1029, 244] width 39 height 52
click at [965, 222] on div "Lightbox" at bounding box center [524, 243] width 1049 height 487
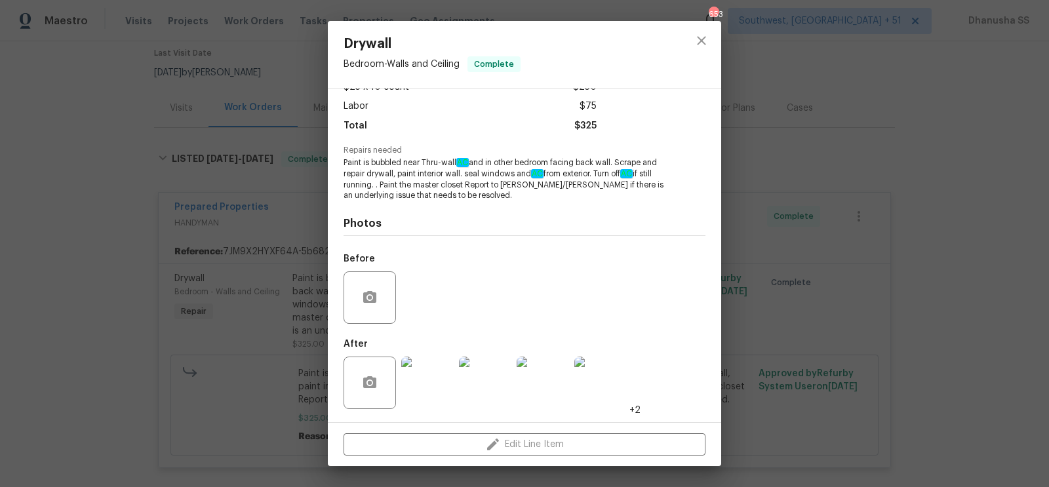
scroll to position [0, 0]
